Goal: Task Accomplishment & Management: Complete application form

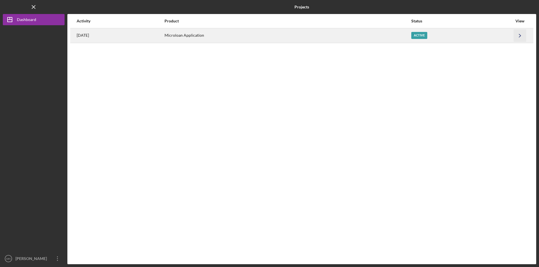
click at [523, 36] on icon "Icon/Navigate" at bounding box center [519, 35] width 13 height 13
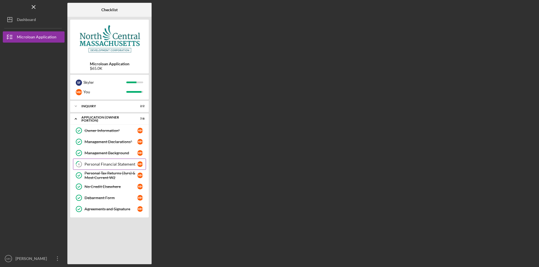
click at [112, 165] on div "Personal Financial Statement" at bounding box center [110, 164] width 53 height 4
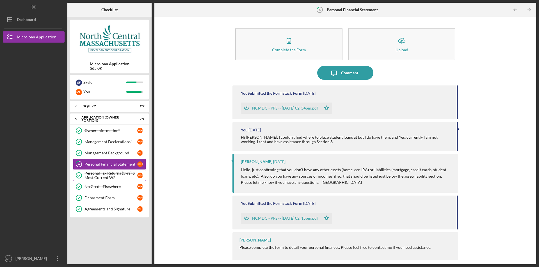
click at [111, 176] on div "Personal Tax Returns (3yrs) & Most Current W2" at bounding box center [110, 175] width 53 height 9
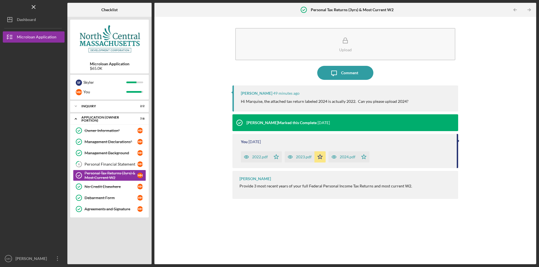
click at [302, 160] on div "2023.pdf" at bounding box center [299, 156] width 30 height 11
drag, startPoint x: 526, startPoint y: 9, endPoint x: 533, endPoint y: 10, distance: 7.3
click at [526, 9] on div "Forbidden" at bounding box center [489, 15] width 88 height 18
click at [104, 165] on div "Personal Financial Statement" at bounding box center [110, 164] width 53 height 4
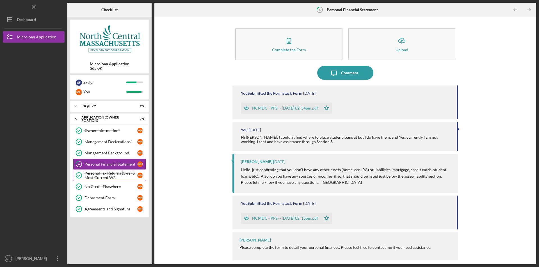
click at [110, 175] on div "Personal Tax Returns (3yrs) & Most Current W2" at bounding box center [110, 175] width 53 height 9
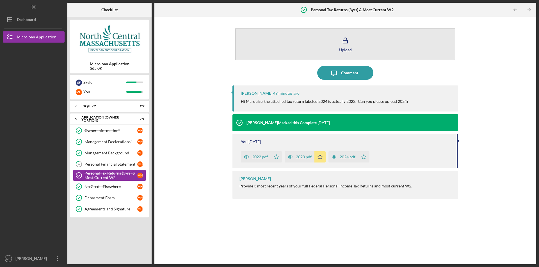
click at [351, 46] on icon "button" at bounding box center [345, 41] width 14 height 14
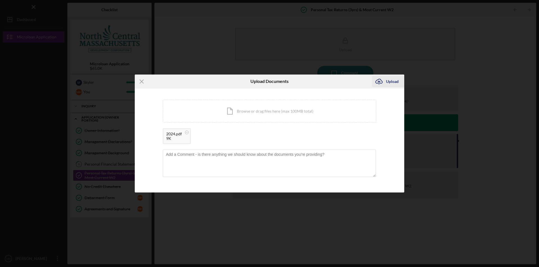
click at [384, 79] on icon "Icon/Upload" at bounding box center [379, 82] width 14 height 14
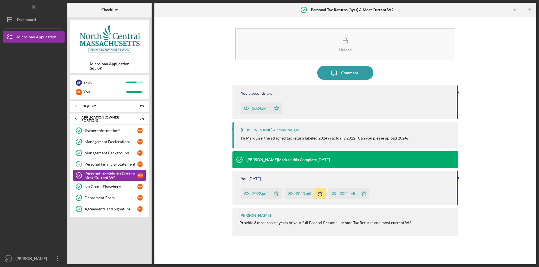
click at [319, 195] on polygon "button" at bounding box center [320, 193] width 5 height 4
click at [529, 11] on icon "close" at bounding box center [528, 10] width 3 height 3
click at [262, 194] on div "2022.pdf" at bounding box center [260, 194] width 16 height 4
click at [529, 10] on icon "close" at bounding box center [528, 10] width 3 height 3
click at [108, 166] on div "Personal Financial Statement" at bounding box center [110, 164] width 53 height 4
